Goal: Transaction & Acquisition: Subscribe to service/newsletter

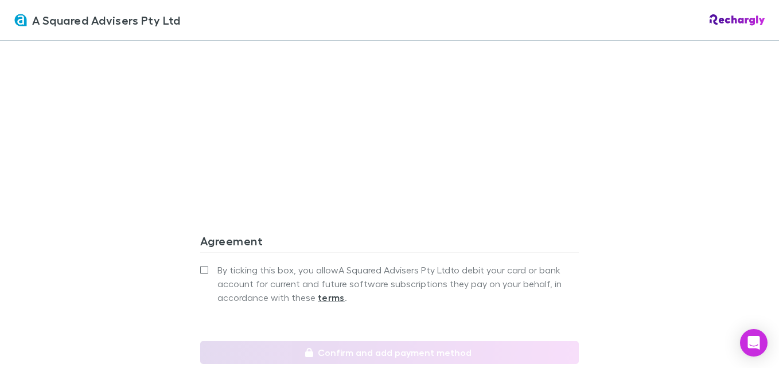
scroll to position [1089, 0]
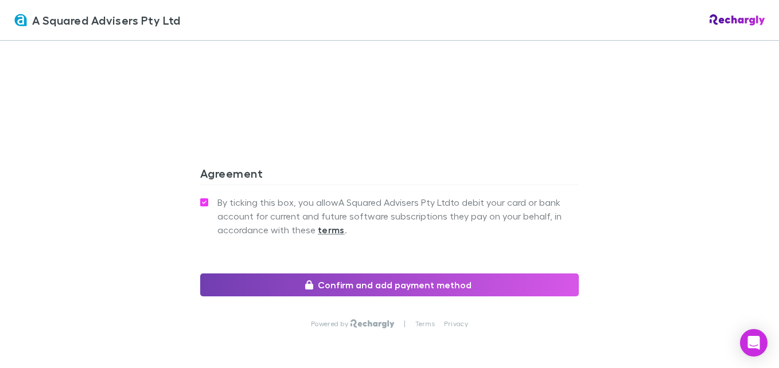
click at [366, 274] on button "Confirm and add payment method" at bounding box center [389, 285] width 378 height 23
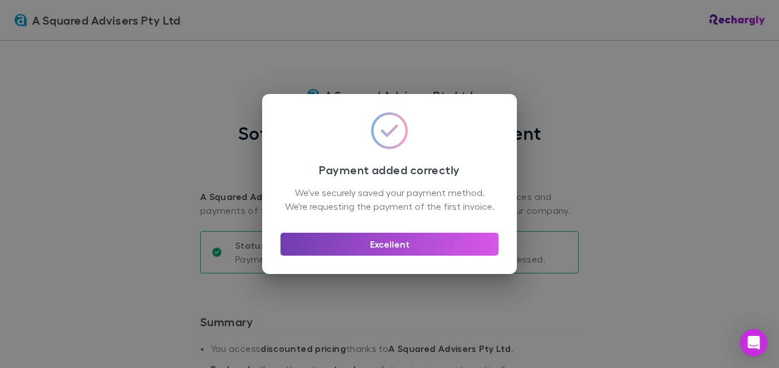
click at [393, 255] on button "Excellent" at bounding box center [389, 244] width 218 height 23
